Goal: Task Accomplishment & Management: Manage account settings

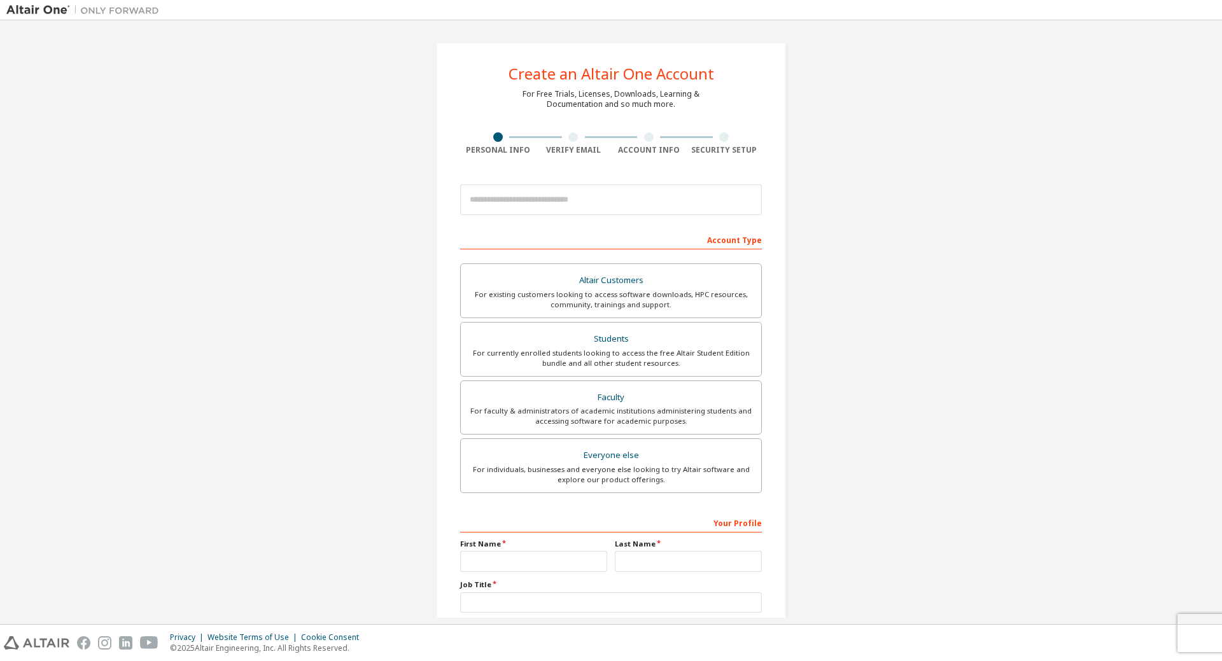
drag, startPoint x: 213, startPoint y: 79, endPoint x: 188, endPoint y: 66, distance: 28.2
click at [212, 79] on div "Create an Altair One Account For Free Trials, Licenses, Downloads, Learning & D…" at bounding box center [611, 364] width 1210 height 674
click at [112, 13] on img at bounding box center [85, 10] width 159 height 13
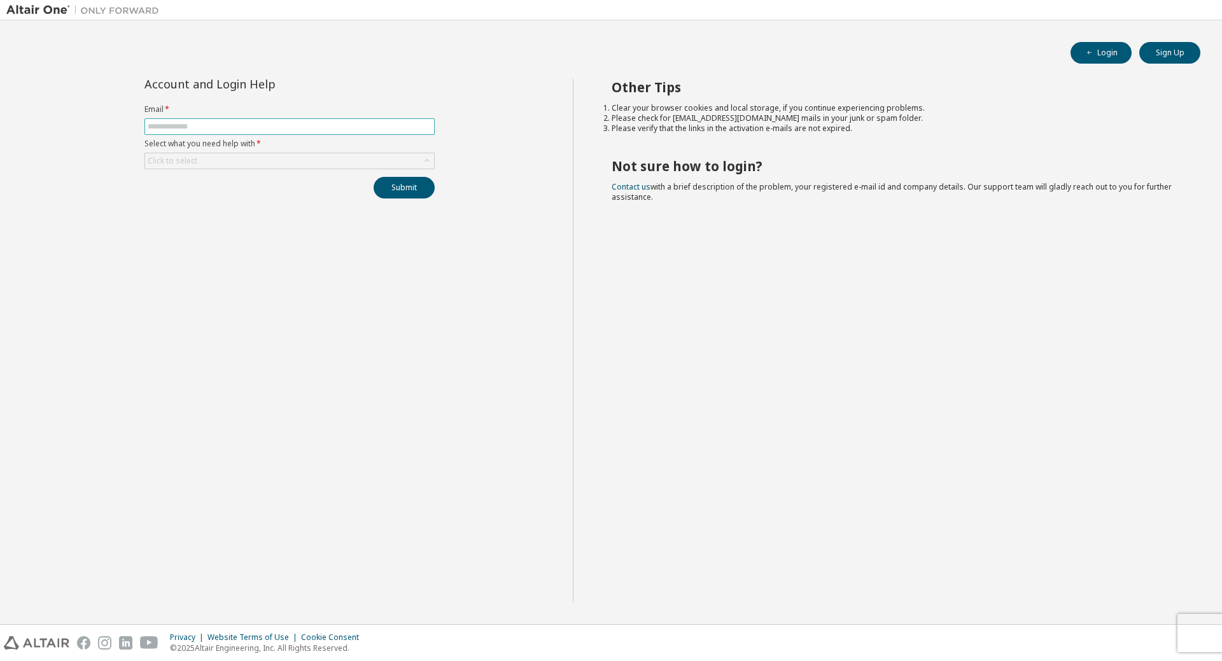
click at [197, 125] on input "text" at bounding box center [290, 127] width 284 height 10
type input "**********"
click at [194, 158] on div "Click to select" at bounding box center [173, 161] width 50 height 10
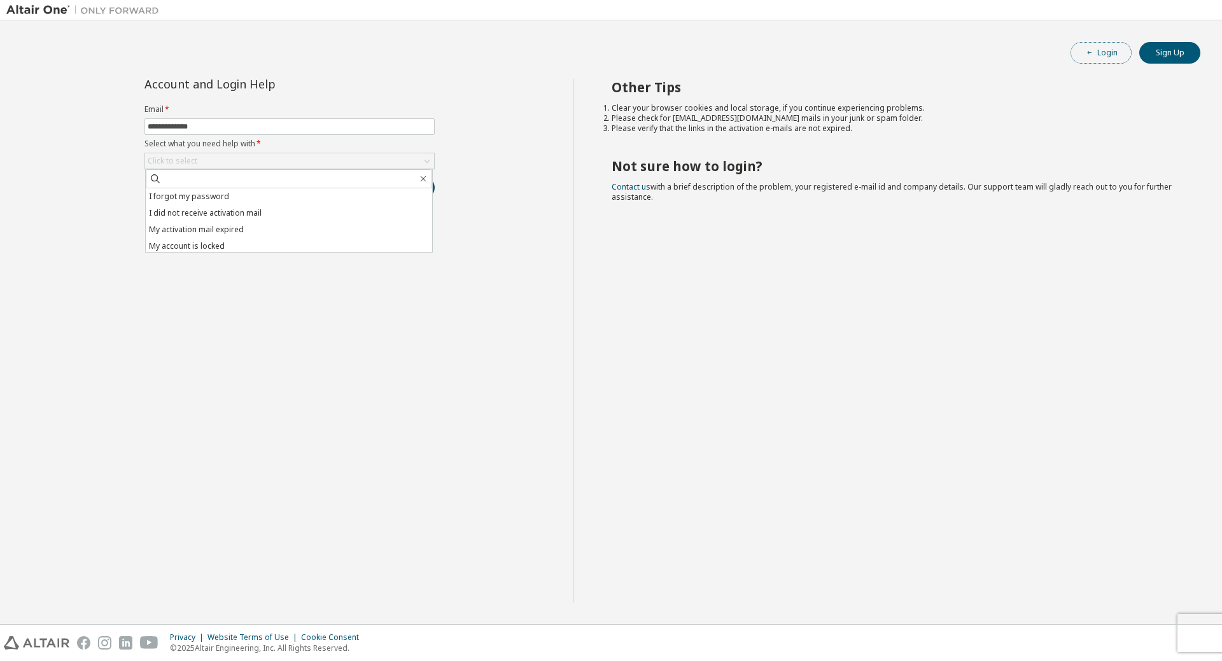
click at [1096, 55] on button "Login" at bounding box center [1101, 53] width 61 height 22
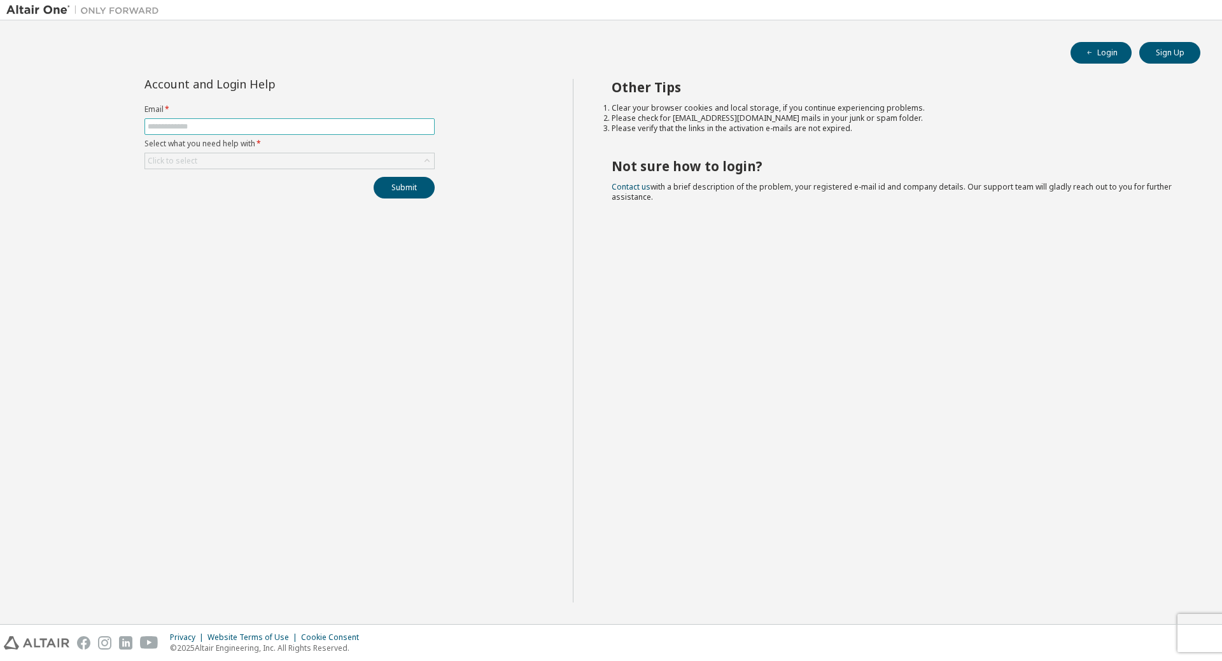
click at [253, 131] on input "text" at bounding box center [290, 127] width 284 height 10
type input "**********"
click at [258, 160] on div "Click to select" at bounding box center [289, 160] width 289 height 15
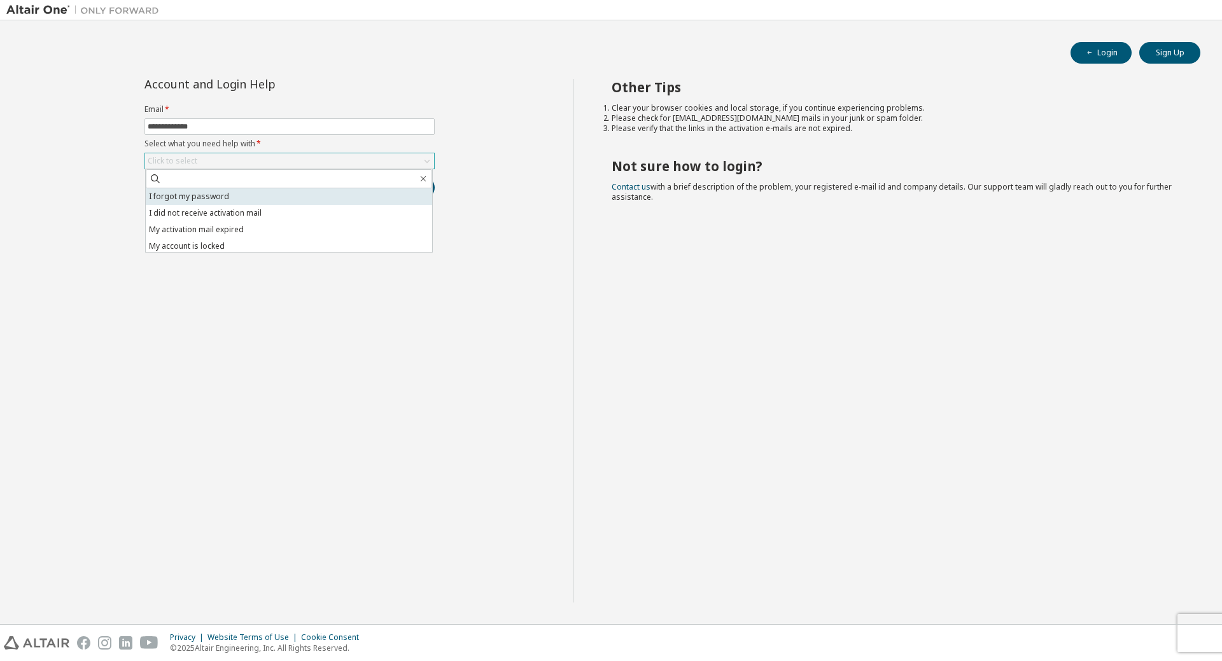
click at [213, 199] on li "I forgot my password" at bounding box center [289, 196] width 286 height 17
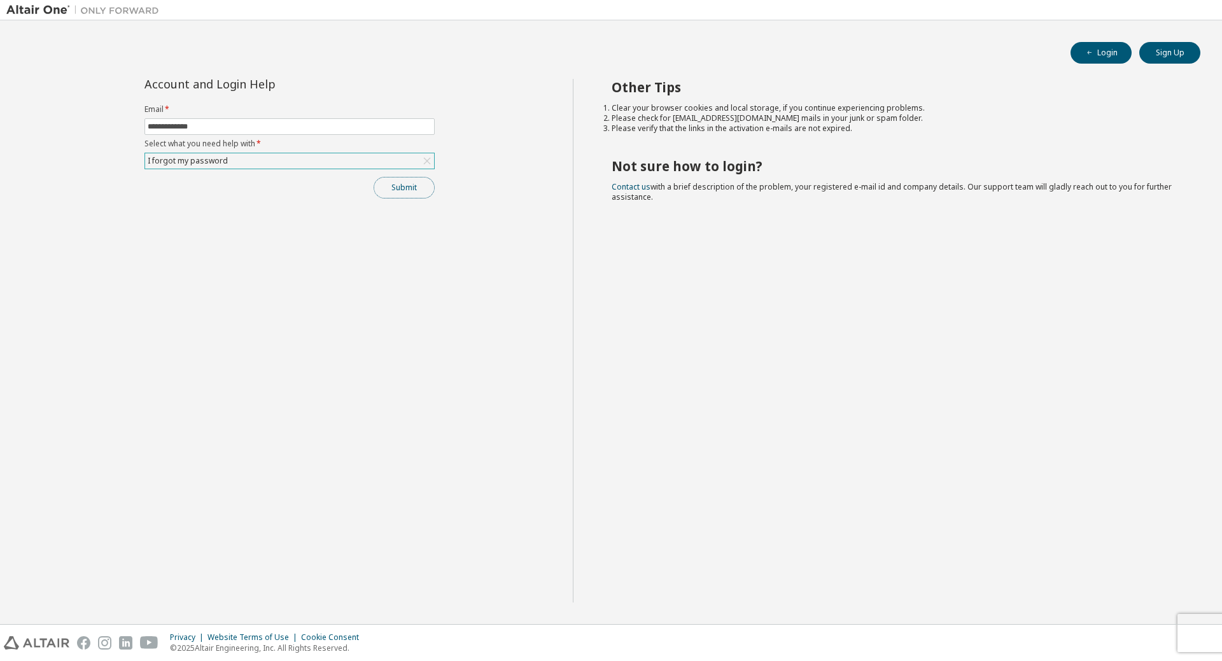
click at [400, 194] on button "Submit" at bounding box center [404, 188] width 61 height 22
